Goal: Task Accomplishment & Management: Complete application form

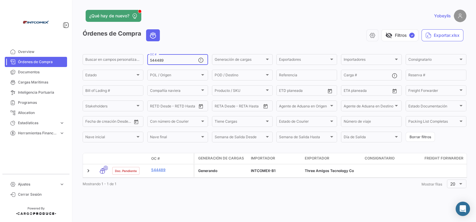
click at [179, 60] on input "544489" at bounding box center [174, 60] width 48 height 4
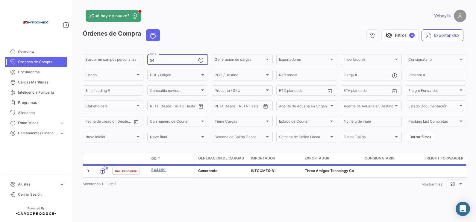
type input "5"
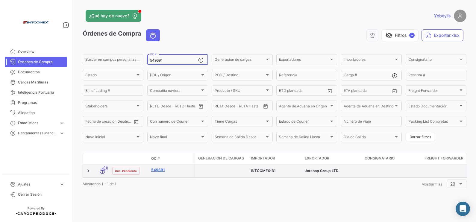
type input "549691"
click at [159, 169] on link "549691" at bounding box center [171, 169] width 40 height 5
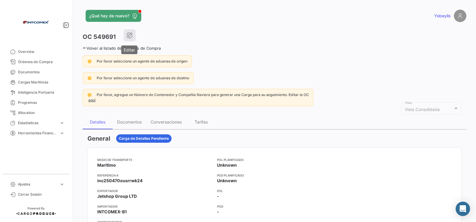
click at [132, 39] on button "button" at bounding box center [130, 35] width 12 height 12
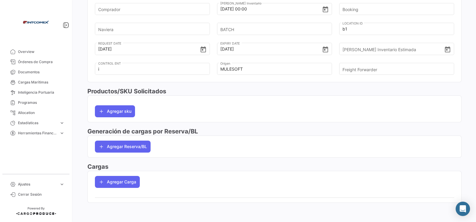
scroll to position [214, 0]
click at [136, 149] on button "Agregar Reserva/BL" at bounding box center [123, 147] width 56 height 12
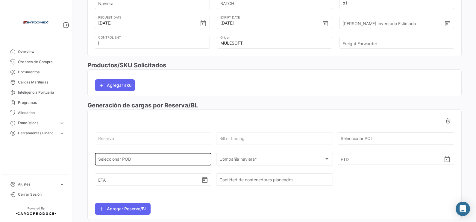
scroll to position [251, 0]
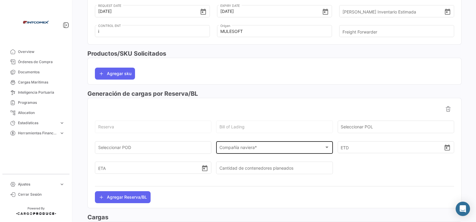
click at [232, 148] on span "Compañía naviera *" at bounding box center [272, 148] width 105 height 5
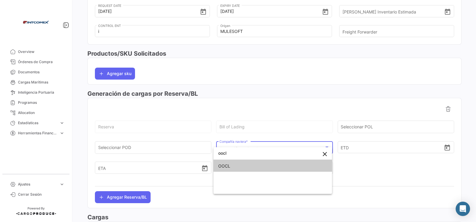
type input "oocl"
click at [273, 168] on span "OOCL" at bounding box center [272, 166] width 109 height 13
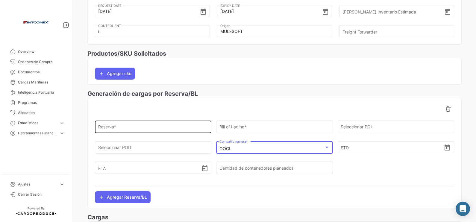
click at [145, 123] on div "Reserva *" at bounding box center [153, 127] width 110 height 14
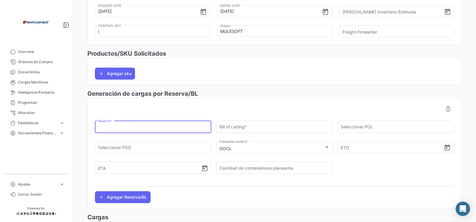
paste input "2161784290"
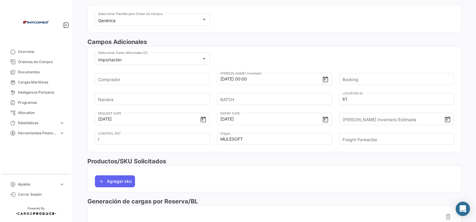
scroll to position [139, 0]
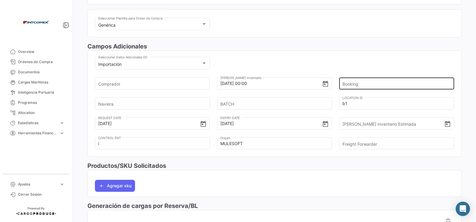
type input "2161784290"
click at [365, 84] on input "Booking" at bounding box center [394, 83] width 103 height 21
paste input "2161784290"
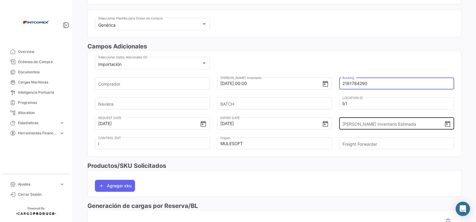
scroll to position [177, 0]
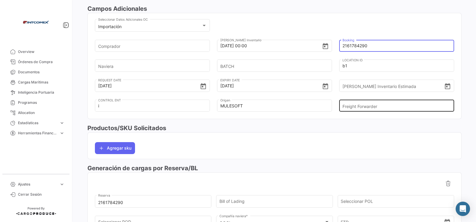
type input "2161784290"
click at [359, 110] on input "Freight Forwarder" at bounding box center [394, 106] width 103 height 21
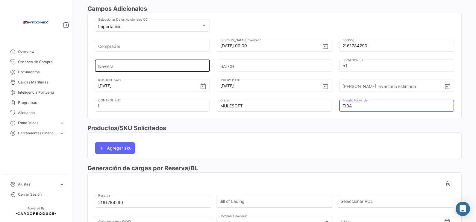
type input "TIBA"
click at [133, 66] on input "Naviera" at bounding box center [149, 65] width 103 height 21
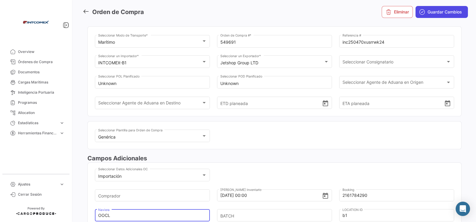
type input "OOCL"
click at [434, 13] on span "Guardar Cambios" at bounding box center [445, 12] width 34 height 6
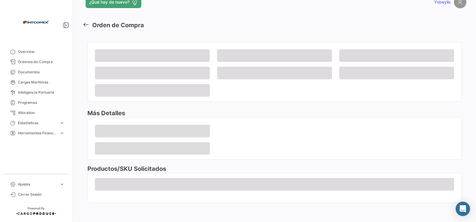
scroll to position [13, 0]
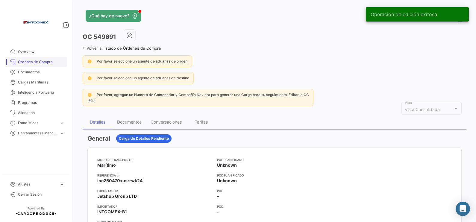
click at [26, 60] on span "Órdenes de Compra" at bounding box center [41, 61] width 47 height 5
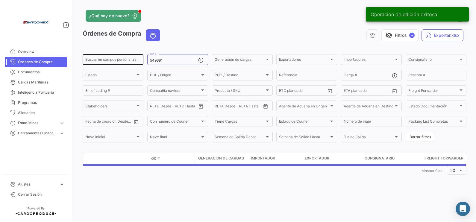
drag, startPoint x: 168, startPoint y: 59, endPoint x: 117, endPoint y: 58, distance: 50.9
click at [0, 0] on div "Buscar en campos personalizados... 549691 OC # Generación de cargas Generación …" at bounding box center [0, 0] width 0 height 0
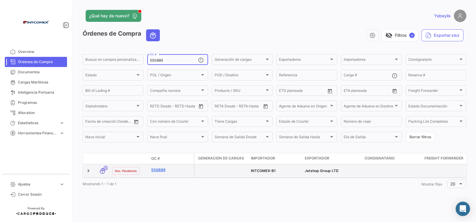
type input "550889"
click at [160, 171] on link "550889" at bounding box center [171, 169] width 40 height 5
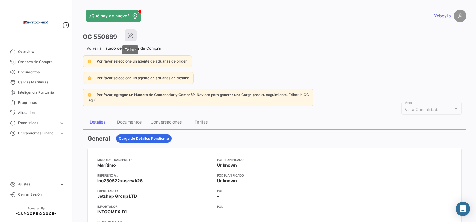
click at [134, 33] on button "button" at bounding box center [131, 35] width 12 height 12
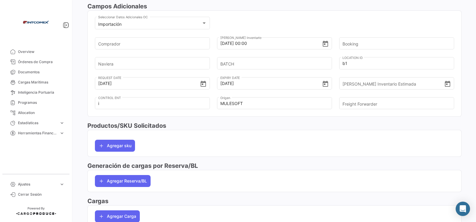
scroll to position [214, 0]
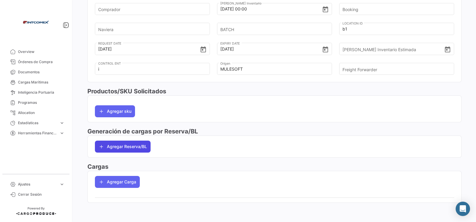
click at [127, 151] on button "Agregar Reserva/BL" at bounding box center [123, 147] width 56 height 12
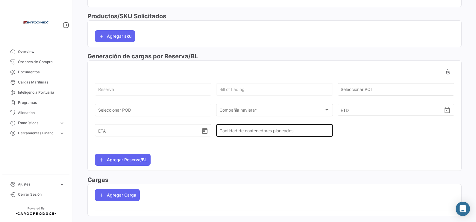
scroll to position [289, 0]
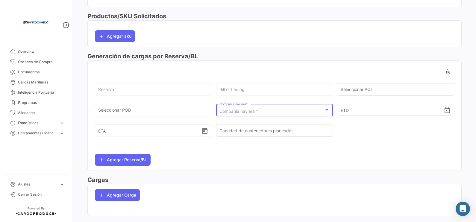
click at [256, 111] on span "Compañía naviera *" at bounding box center [239, 111] width 39 height 5
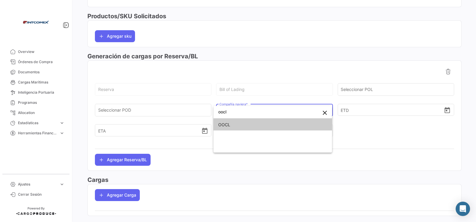
type input "oocl"
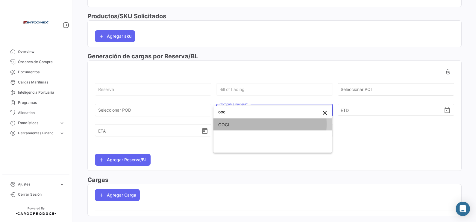
click at [244, 124] on span "OOCL" at bounding box center [272, 125] width 109 height 13
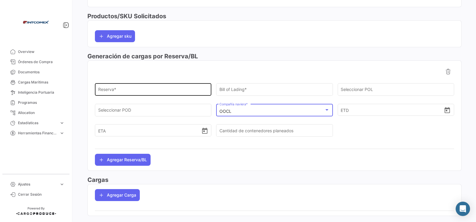
click at [150, 90] on input "Reserva *" at bounding box center [153, 90] width 110 height 5
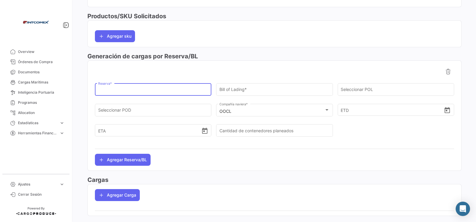
paste input "2161784290"
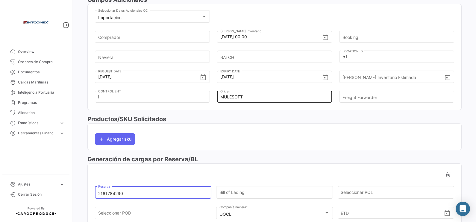
scroll to position [177, 0]
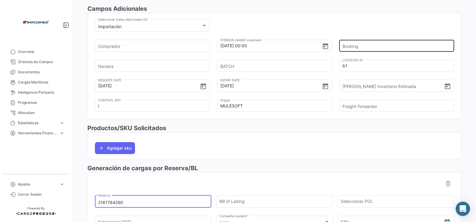
type input "2161784290"
click at [367, 49] on input "Booking" at bounding box center [394, 45] width 103 height 21
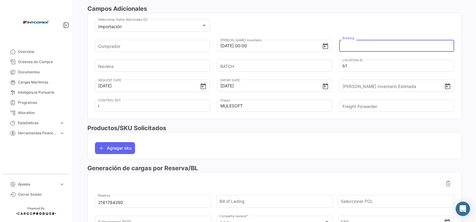
paste input "2161784290"
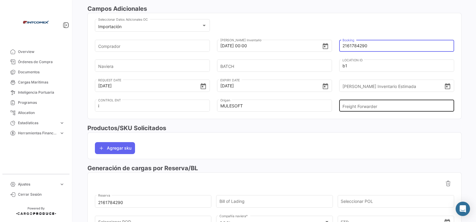
type input "2161784290"
click at [370, 103] on input "Freight Forwarder" at bounding box center [394, 106] width 103 height 21
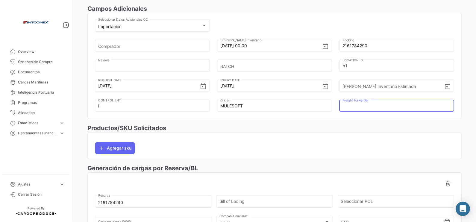
type input "TIBA"
type input "OOCL"
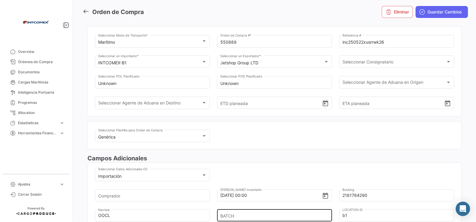
scroll to position [0, 0]
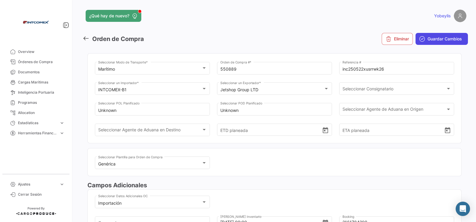
click at [442, 39] on span "Guardar Cambios" at bounding box center [445, 39] width 34 height 6
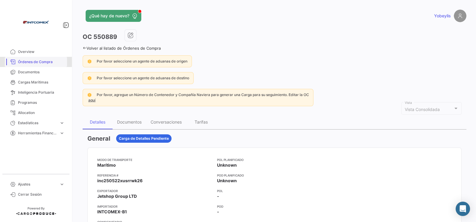
click at [47, 65] on link "Órdenes de Compra" at bounding box center [36, 62] width 62 height 10
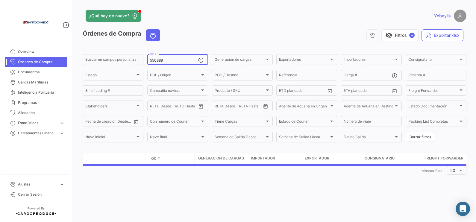
drag, startPoint x: 173, startPoint y: 61, endPoint x: 144, endPoint y: 63, distance: 29.1
click at [144, 63] on form "Buscar en campos personalizados... 550889 OC # Generación de cargas Generación …" at bounding box center [275, 98] width 384 height 90
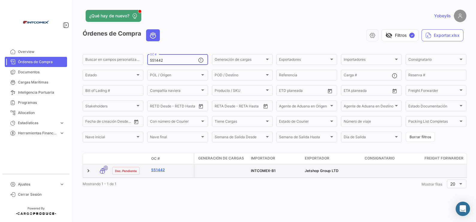
type input "551442"
click at [163, 170] on link "551442" at bounding box center [171, 169] width 40 height 5
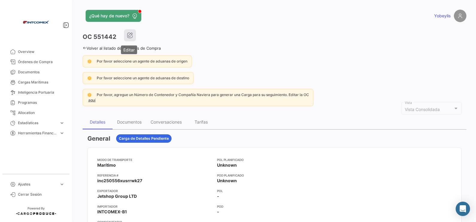
click at [130, 37] on icon "button" at bounding box center [130, 35] width 6 height 6
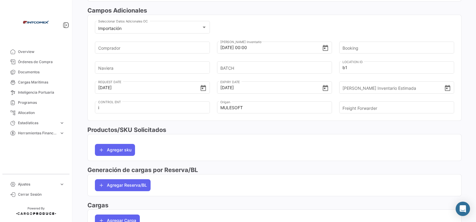
scroll to position [214, 0]
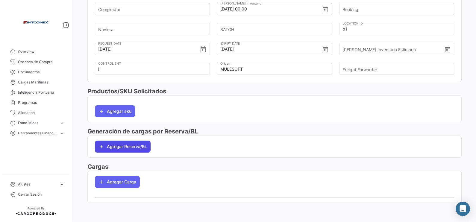
click at [135, 147] on button "Agregar Reserva/BL" at bounding box center [123, 147] width 56 height 12
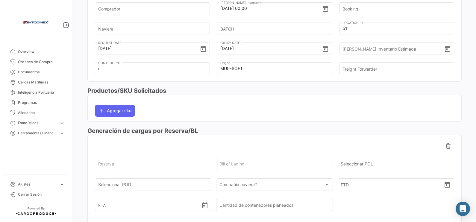
scroll to position [289, 0]
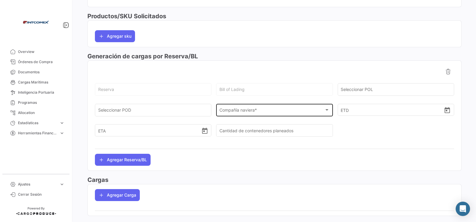
click at [258, 108] on div "Compañía naviera * Compañía naviera *" at bounding box center [275, 110] width 110 height 14
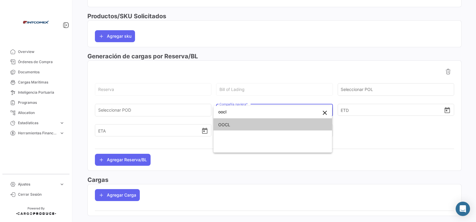
type input "oocl"
click at [251, 127] on span "OOCL" at bounding box center [272, 125] width 109 height 13
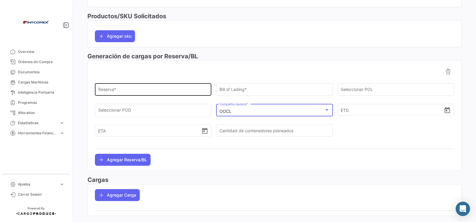
click at [163, 91] on input "Reserva *" at bounding box center [153, 90] width 110 height 5
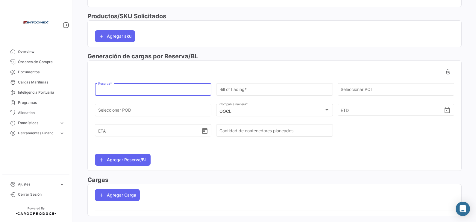
type input "2161784290"
type input "OOCL"
type input "TIBA"
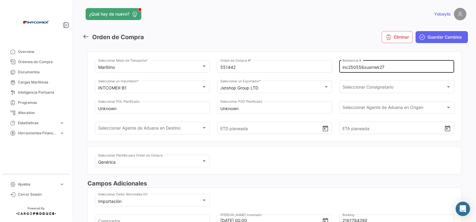
scroll to position [0, 0]
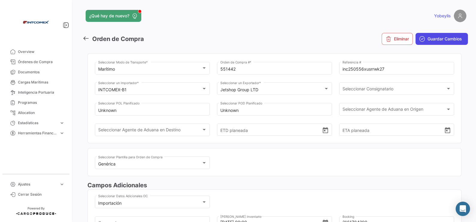
click at [429, 41] on span "Guardar Cambios" at bounding box center [445, 39] width 34 height 6
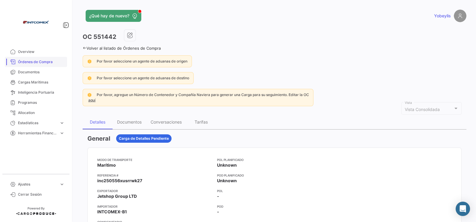
click at [50, 65] on link "Órdenes de Compra" at bounding box center [36, 62] width 62 height 10
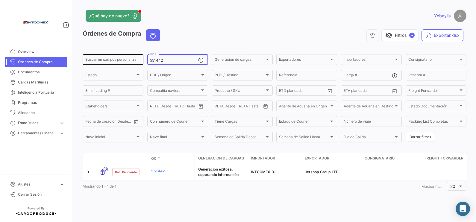
drag, startPoint x: 169, startPoint y: 61, endPoint x: 129, endPoint y: 57, distance: 40.9
click at [0, 0] on div "Buscar en campos personalizados... 551442 OC # Generación de cargas Generación …" at bounding box center [0, 0] width 0 height 0
type input "6"
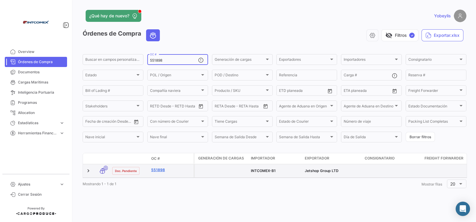
type input "551898"
click at [160, 169] on link "551898" at bounding box center [171, 169] width 40 height 5
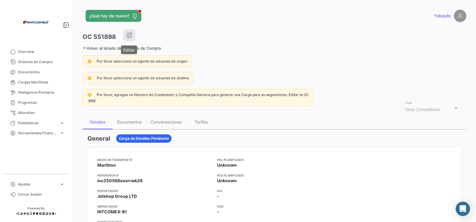
click at [131, 35] on icon "button" at bounding box center [129, 35] width 6 height 6
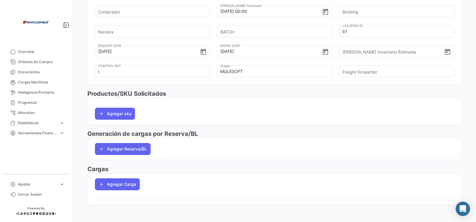
scroll to position [214, 0]
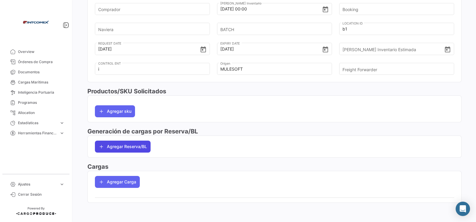
click at [129, 144] on button "Agregar Reserva/BL" at bounding box center [123, 147] width 56 height 12
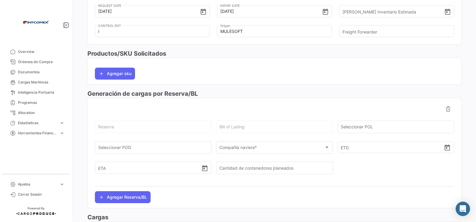
scroll to position [303, 0]
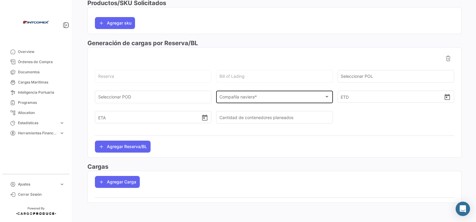
click at [276, 98] on div "Compañía naviera *" at bounding box center [272, 98] width 105 height 5
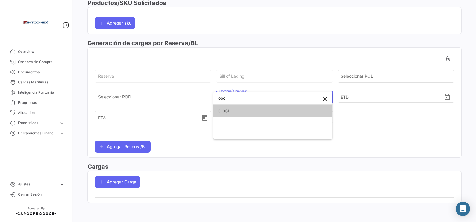
type input "oocl"
click at [271, 114] on span "OOCL" at bounding box center [272, 111] width 109 height 13
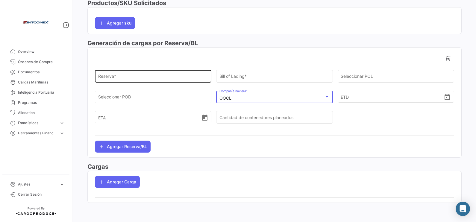
click at [146, 77] on input "Reserva *" at bounding box center [153, 77] width 110 height 5
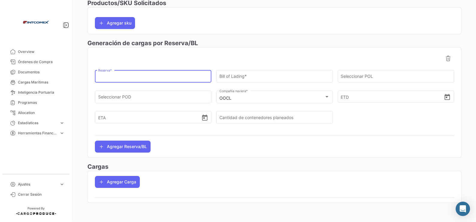
paste input "2161784290"
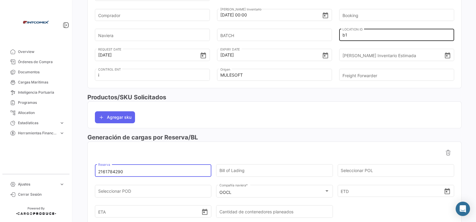
scroll to position [153, 0]
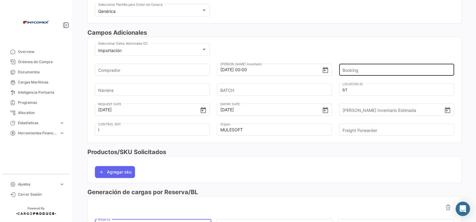
type input "2161784290"
click at [359, 74] on input "Booking" at bounding box center [394, 69] width 103 height 21
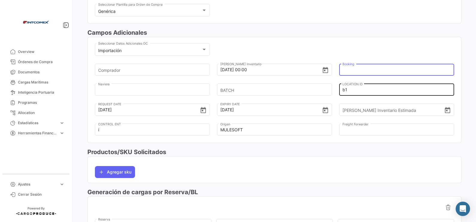
type input "2161784290"
type input "OOCL"
type input "TIBA"
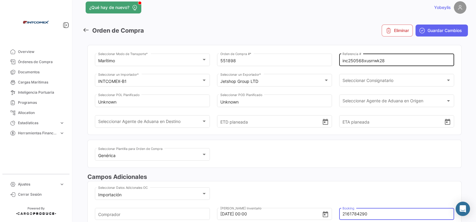
scroll to position [0, 0]
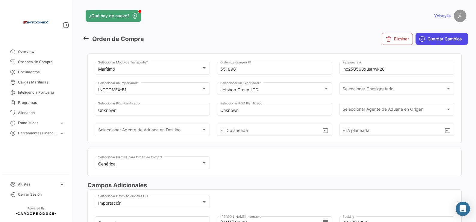
click at [439, 37] on span "Guardar Cambios" at bounding box center [445, 39] width 34 height 6
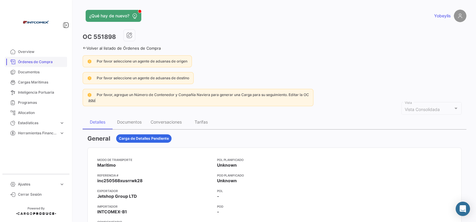
click at [28, 62] on span "Órdenes de Compra" at bounding box center [41, 61] width 47 height 5
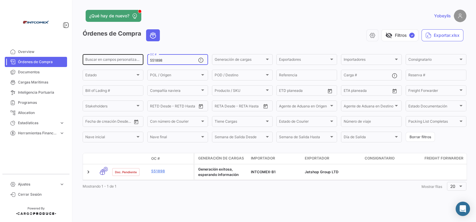
drag, startPoint x: 170, startPoint y: 60, endPoint x: 122, endPoint y: 60, distance: 47.9
click at [0, 0] on div "Buscar en campos personalizados... 551898 OC # Generación de cargas Generación …" at bounding box center [0, 0] width 0 height 0
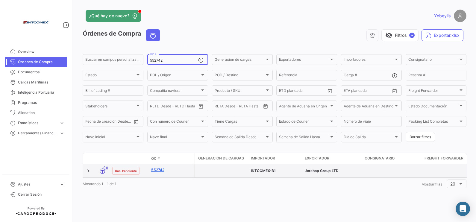
type input "552742"
click at [155, 170] on link "552742" at bounding box center [171, 169] width 40 height 5
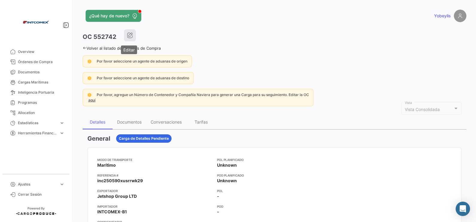
click at [129, 34] on icon "button" at bounding box center [130, 35] width 6 height 6
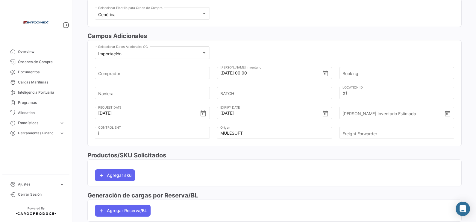
scroll to position [214, 0]
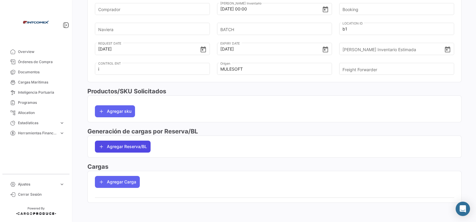
click at [133, 146] on button "Agregar Reserva/BL" at bounding box center [123, 147] width 56 height 12
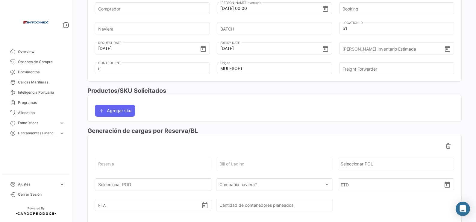
scroll to position [289, 0]
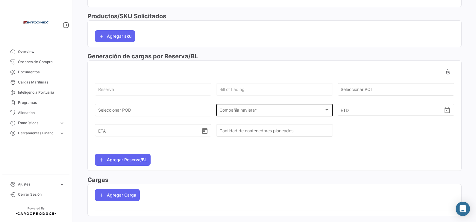
click at [264, 109] on div "Compañía naviera * Compañía naviera *" at bounding box center [275, 110] width 110 height 14
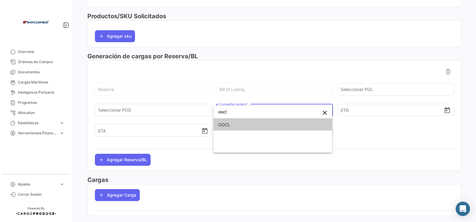
type input "oocl"
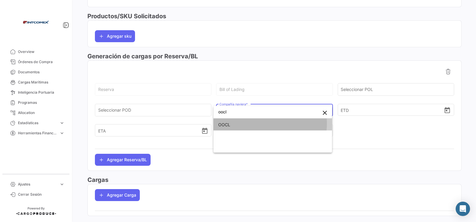
click at [261, 123] on span "OOCL" at bounding box center [272, 125] width 109 height 13
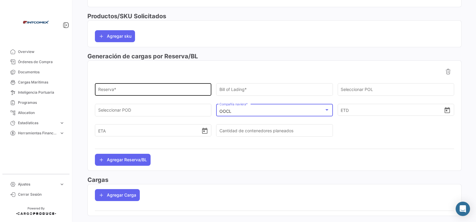
click at [127, 91] on input "Reserva *" at bounding box center [153, 90] width 110 height 5
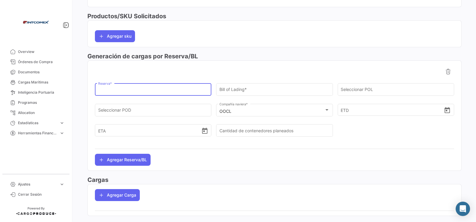
type input "2161784290"
type input "OOCL"
type input "TIBA"
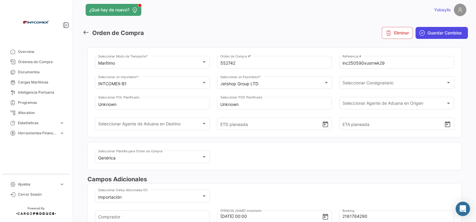
scroll to position [0, 0]
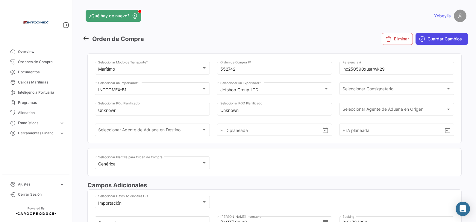
click at [437, 40] on span "Guardar Cambios" at bounding box center [445, 39] width 34 height 6
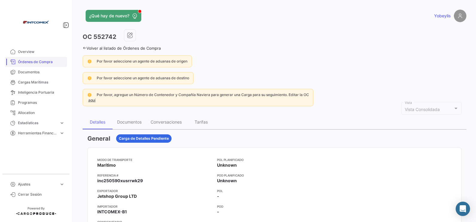
click at [39, 63] on span "Órdenes de Compra" at bounding box center [41, 61] width 47 height 5
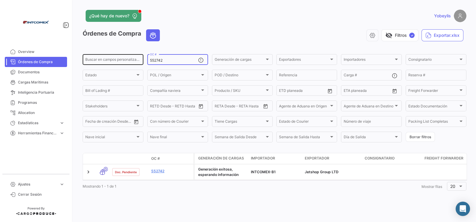
drag, startPoint x: 164, startPoint y: 60, endPoint x: 139, endPoint y: 62, distance: 24.3
click at [0, 0] on div "Buscar en campos personalizados... 552742 OC # Generación de cargas Generación …" at bounding box center [0, 0] width 0 height 0
paste input "49695"
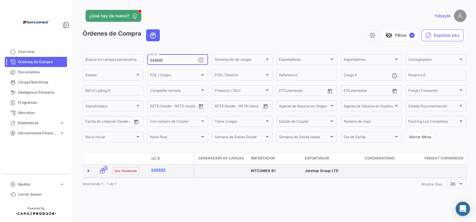
type input "549695"
click at [161, 170] on link "549695" at bounding box center [171, 169] width 40 height 5
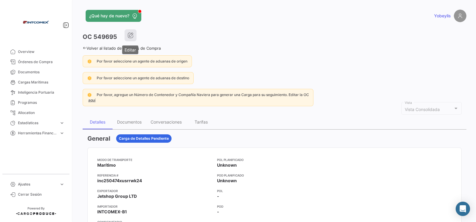
click at [133, 33] on icon "button" at bounding box center [131, 35] width 6 height 6
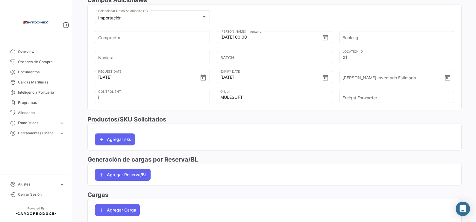
scroll to position [187, 0]
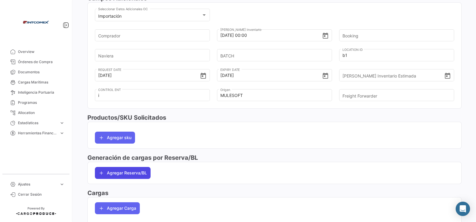
click at [134, 172] on button "Agregar Reserva/BL" at bounding box center [123, 173] width 56 height 12
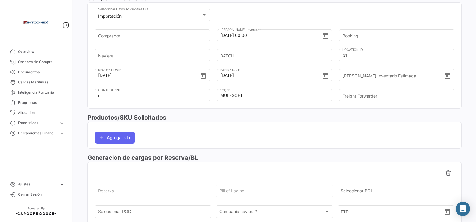
scroll to position [262, 0]
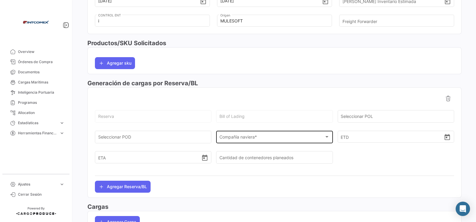
click at [262, 141] on div "Compañía naviera *" at bounding box center [272, 138] width 105 height 5
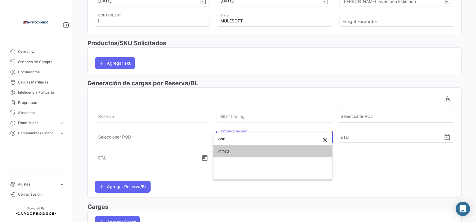
type input "oocl"
click at [262, 154] on span "OOCL" at bounding box center [272, 152] width 109 height 13
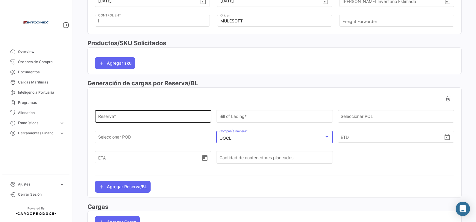
click at [132, 118] on input "Reserva *" at bounding box center [153, 117] width 110 height 5
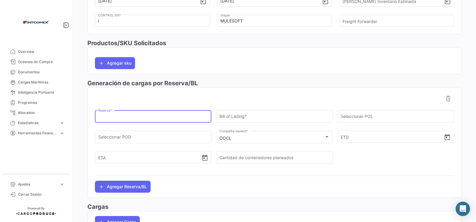
paste input "2310384470"
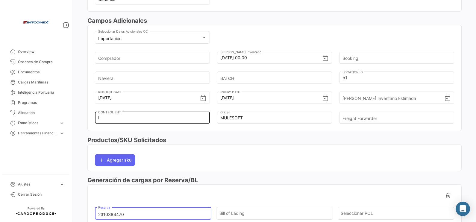
scroll to position [149, 0]
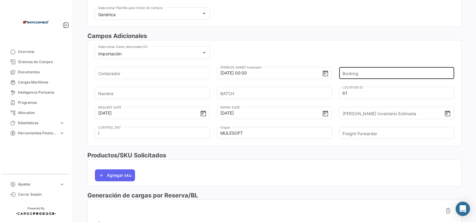
type input "2310384470"
click at [355, 72] on input "Booking" at bounding box center [394, 73] width 103 height 21
paste input "2310384470"
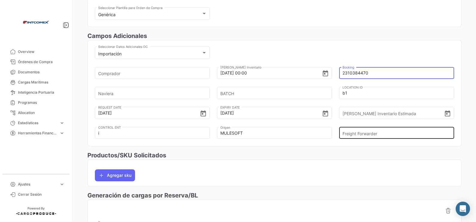
type input "2310384470"
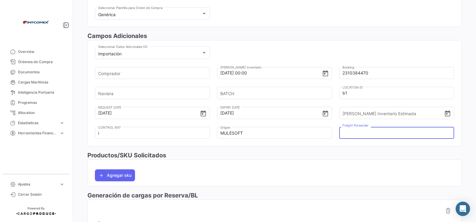
click at [362, 134] on input "Freight Forwarder" at bounding box center [394, 133] width 103 height 21
type input "TIBA"
type input "OOCL"
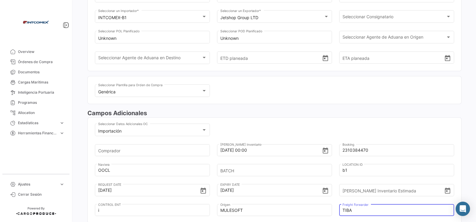
scroll to position [0, 0]
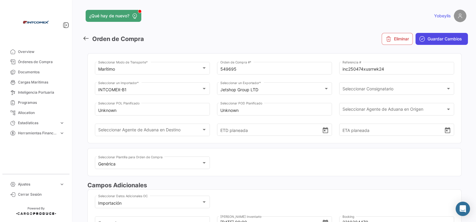
click at [439, 36] on span "Guardar Cambios" at bounding box center [445, 39] width 34 height 6
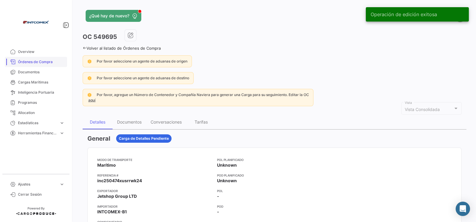
click at [41, 57] on link "Órdenes de Compra" at bounding box center [36, 62] width 62 height 10
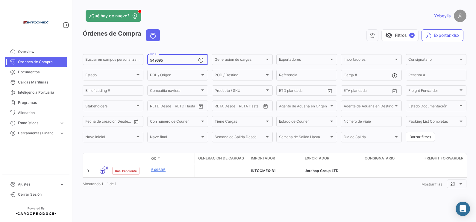
drag, startPoint x: 169, startPoint y: 60, endPoint x: 154, endPoint y: 58, distance: 15.8
click at [0, 0] on div "Buscar en campos personalizados... 549695 OC # Generación de cargas Generación …" at bounding box center [0, 0] width 0 height 0
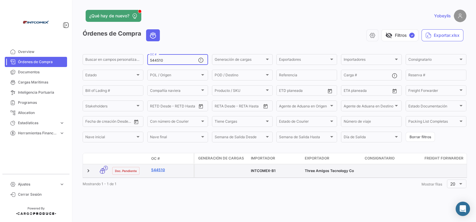
type input "544510"
click at [162, 171] on link "544510" at bounding box center [171, 169] width 40 height 5
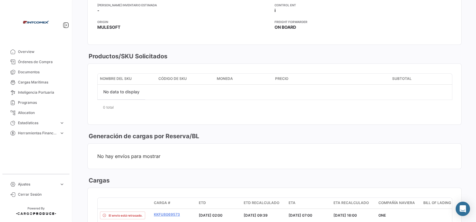
scroll to position [374, 0]
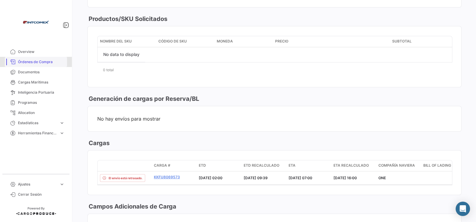
click at [44, 61] on span "Órdenes de Compra" at bounding box center [41, 61] width 47 height 5
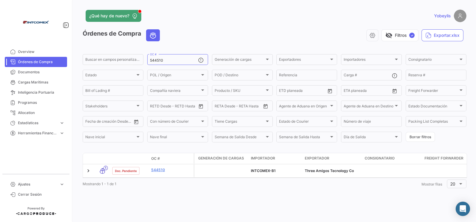
click at [41, 156] on mat-nav-list "Overview Órdenes de Compra Documentos Cargas Marítimas Inteligencia Portuaria P…" at bounding box center [36, 107] width 72 height 127
